Goal: Use online tool/utility: Utilize a website feature to perform a specific function

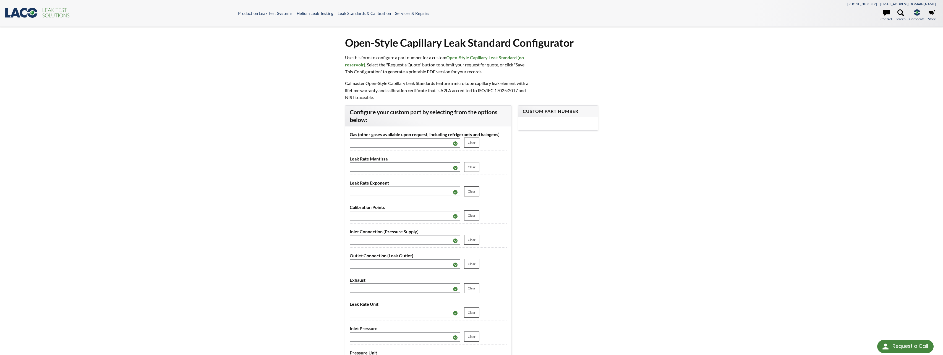
select select
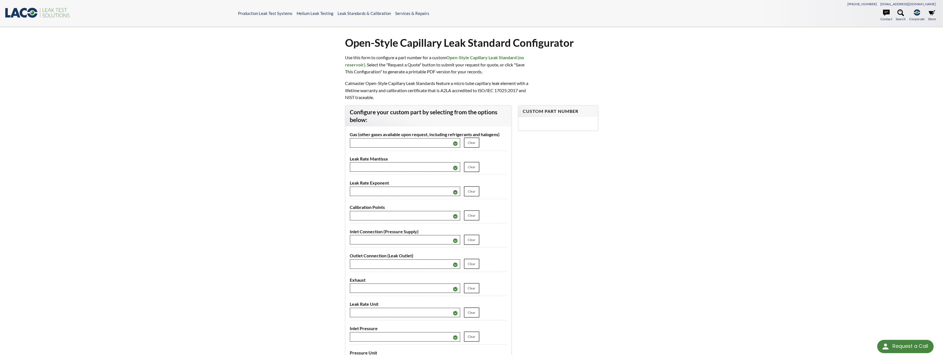
select select
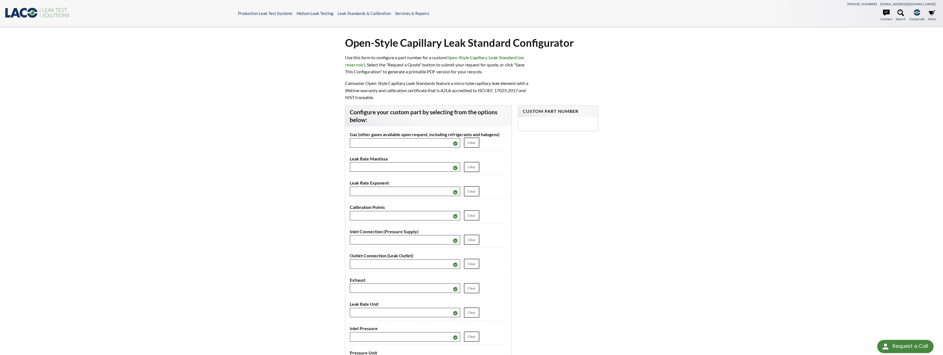
select select
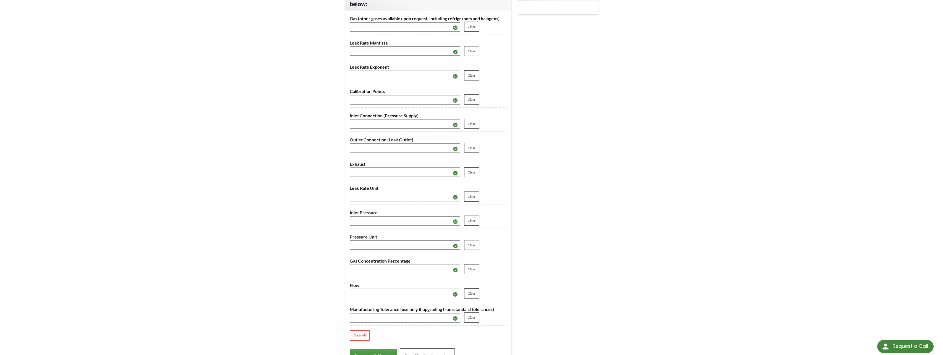
select select "*"
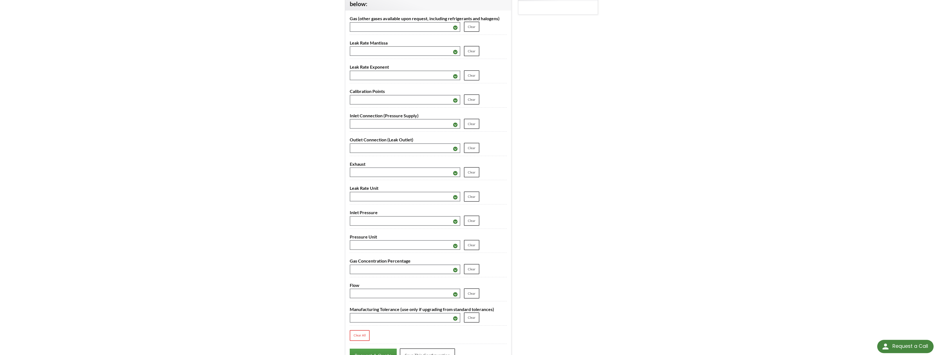
select select "*"
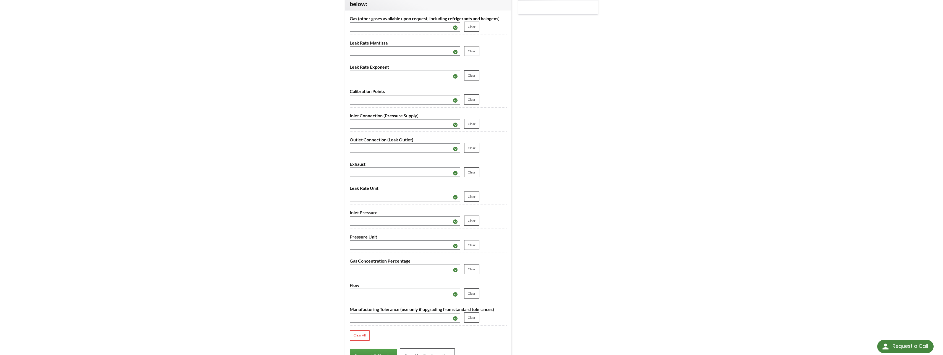
select select "*"
